Goal: Task Accomplishment & Management: Manage account settings

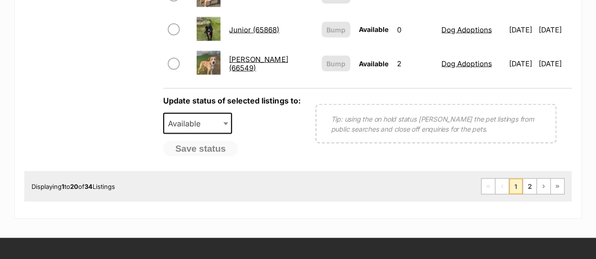
scroll to position [811, 0]
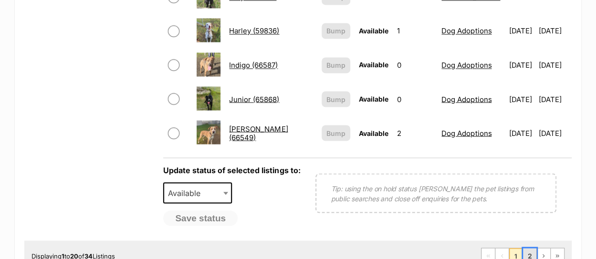
click at [529, 248] on link "2" at bounding box center [529, 255] width 13 height 15
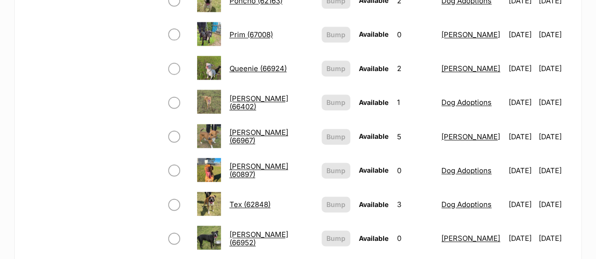
scroll to position [620, 0]
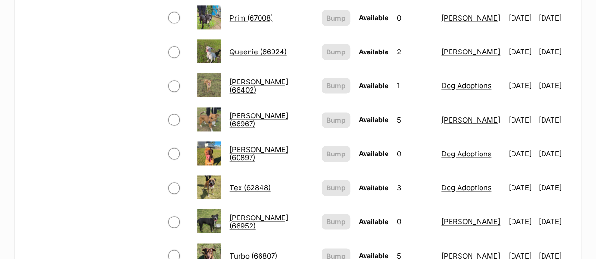
click at [241, 111] on link "[PERSON_NAME] (66967)" at bounding box center [258, 119] width 59 height 17
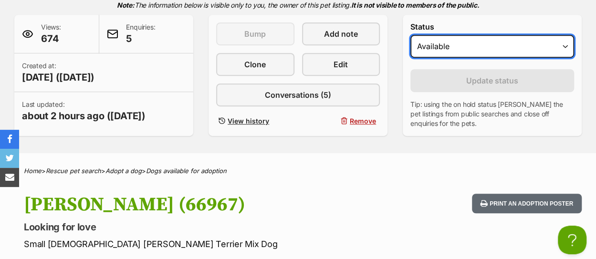
click at [469, 35] on select "Draft - not available as listing has enquires Available On hold Adopted" at bounding box center [492, 46] width 164 height 23
select select "rehomed"
click at [410, 35] on select "Draft - not available as listing has enquires Available On hold Adopted" at bounding box center [492, 46] width 164 height 23
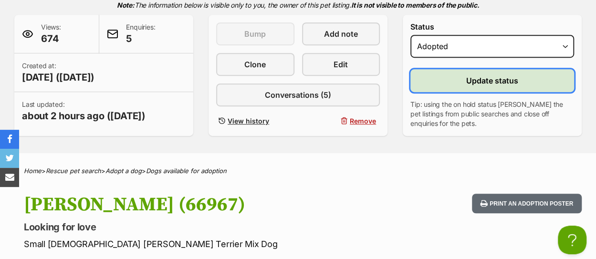
click at [489, 75] on span "Update status" at bounding box center [492, 80] width 52 height 11
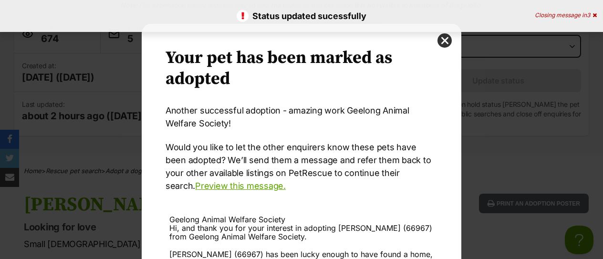
scroll to position [167, 0]
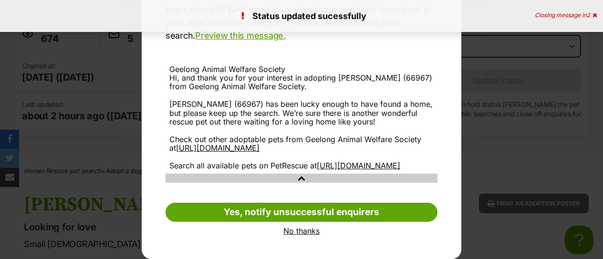
click at [305, 233] on link "No thanks" at bounding box center [302, 231] width 272 height 9
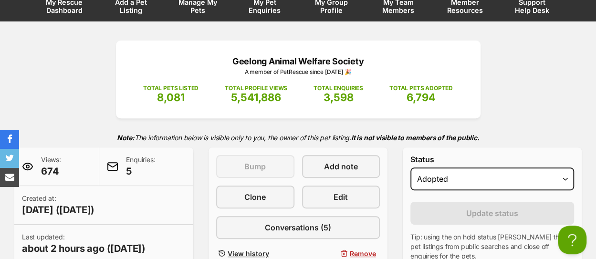
scroll to position [0, 0]
